Goal: Task Accomplishment & Management: Manage account settings

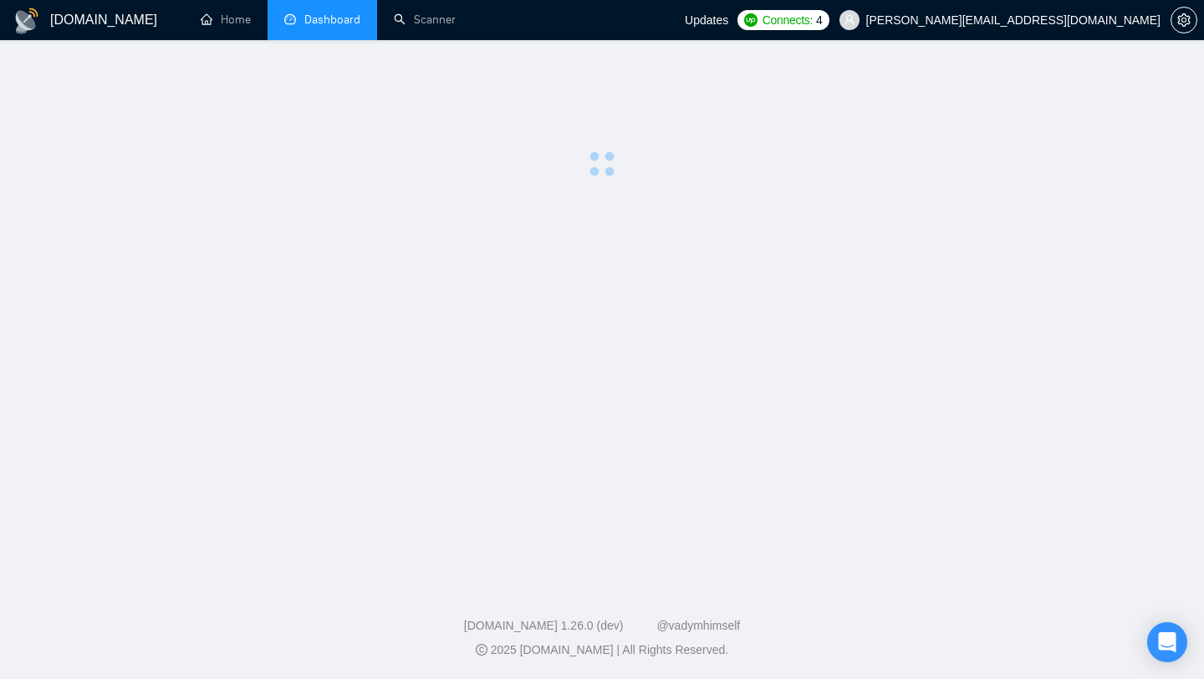
scroll to position [48, 0]
